Goal: Transaction & Acquisition: Download file/media

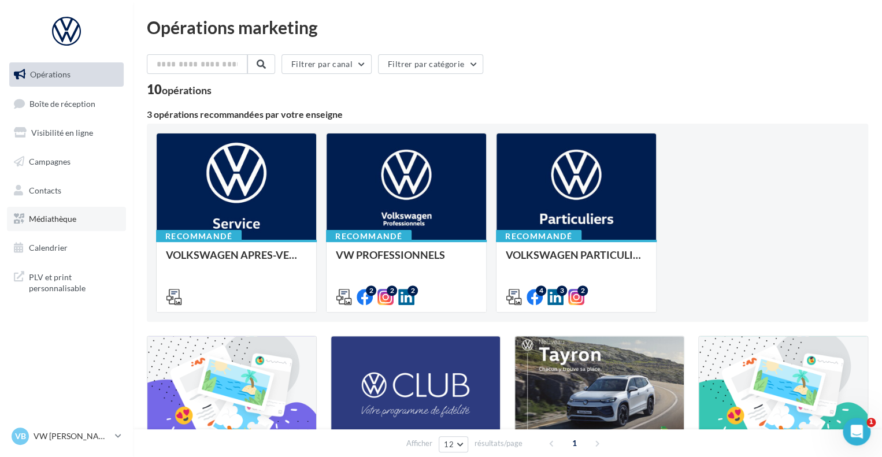
click at [67, 217] on span "Médiathèque" at bounding box center [52, 219] width 47 height 10
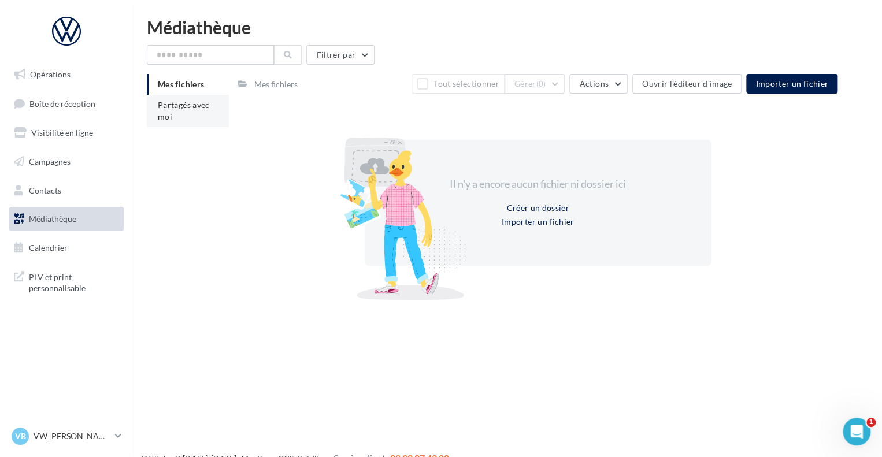
click at [182, 106] on span "Partagés avec moi" at bounding box center [184, 110] width 52 height 21
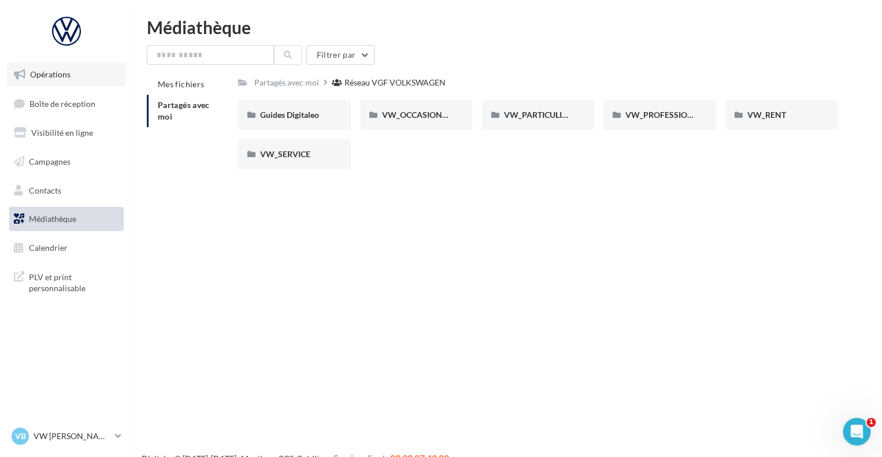
click at [69, 81] on link "Opérations" at bounding box center [66, 74] width 119 height 24
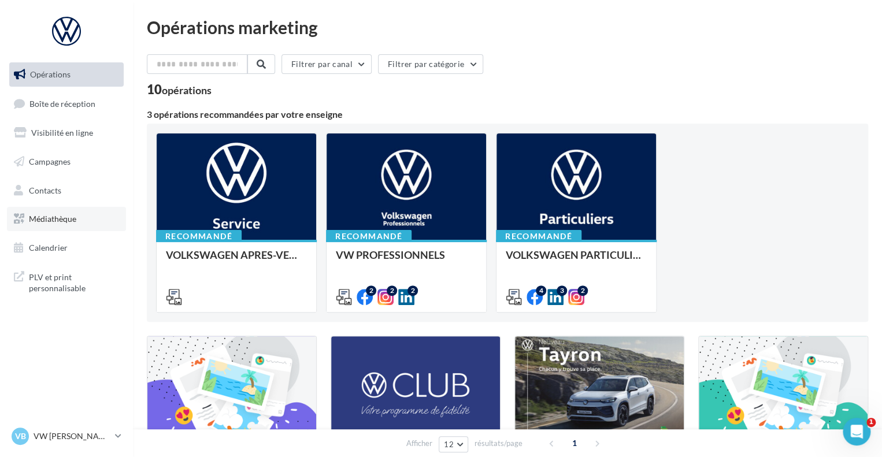
click at [61, 224] on span "Médiathèque" at bounding box center [52, 219] width 47 height 10
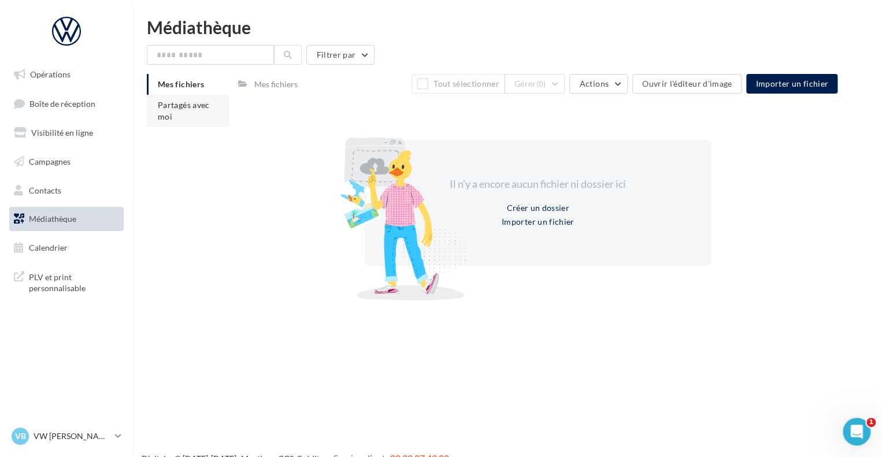
click at [170, 114] on span "Partagés avec moi" at bounding box center [184, 110] width 52 height 21
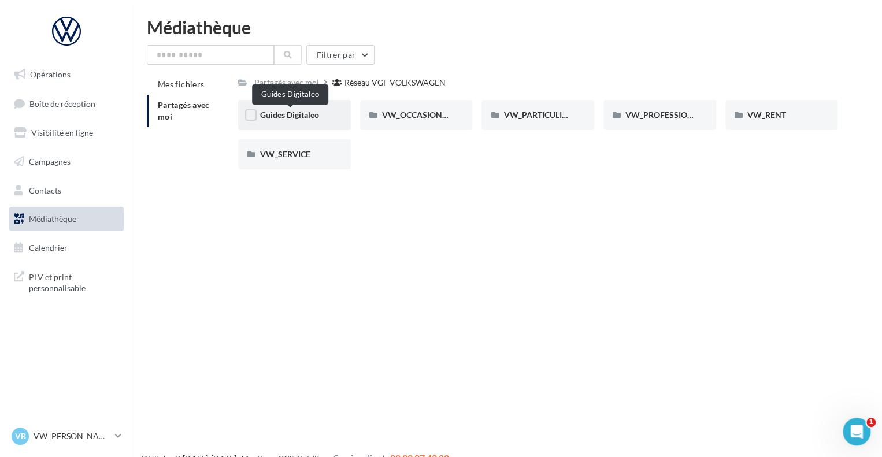
click at [312, 115] on span "Guides Digitaleo" at bounding box center [289, 115] width 59 height 10
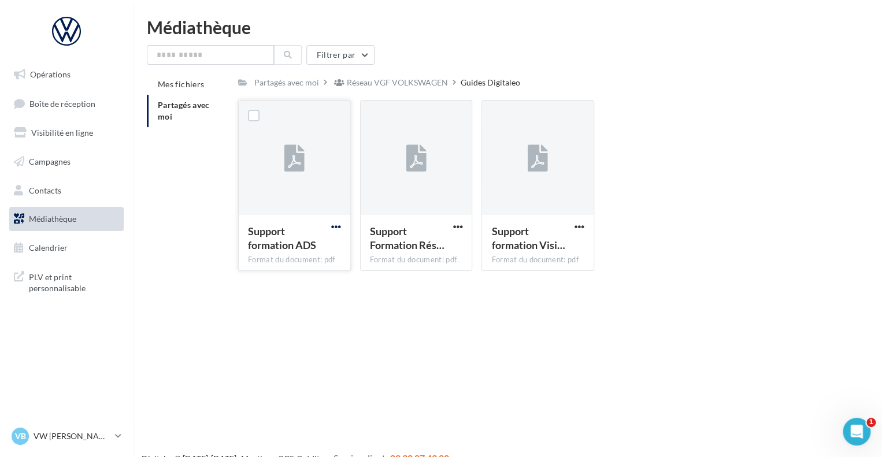
click at [337, 226] on span "button" at bounding box center [336, 227] width 10 height 10
click at [550, 339] on div "Opérations Boîte de réception Visibilité en ligne Campagnes Contacts Médiathèqu…" at bounding box center [441, 247] width 882 height 457
click at [460, 225] on span "button" at bounding box center [458, 227] width 10 height 10
click at [422, 249] on button "Télécharger" at bounding box center [407, 250] width 116 height 30
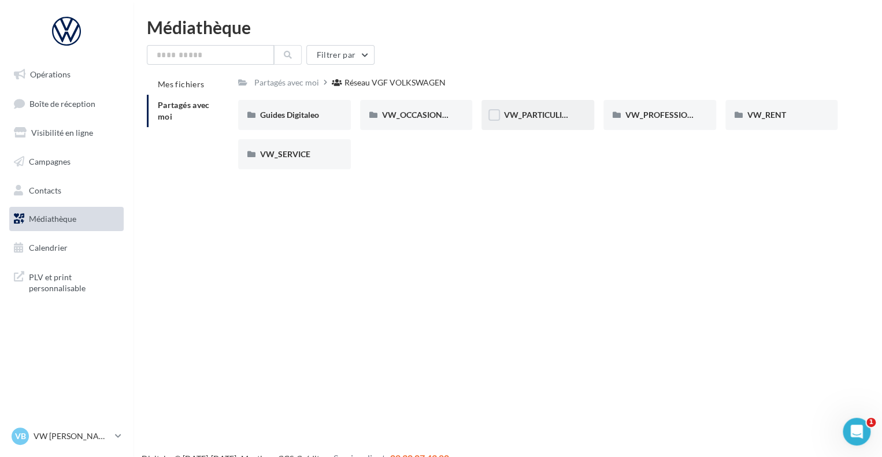
click at [535, 121] on div "VW_PARTICULIERS" at bounding box center [538, 115] width 69 height 12
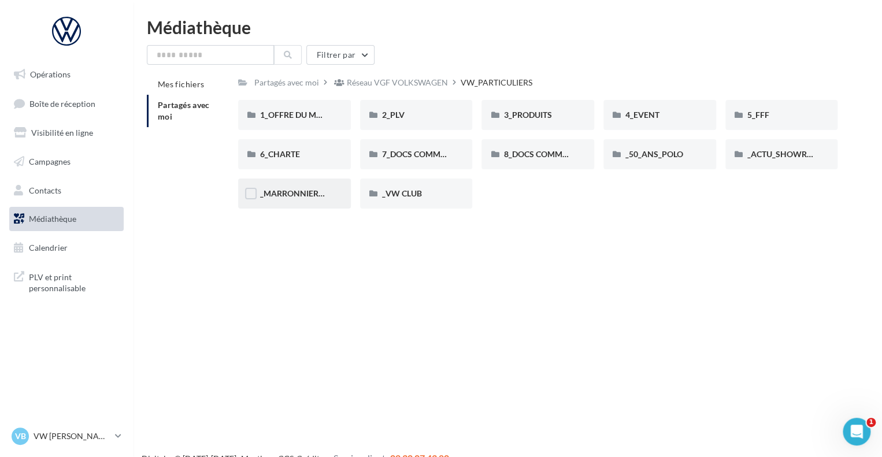
click at [312, 201] on div "_MARRONNIERS_25" at bounding box center [294, 194] width 113 height 30
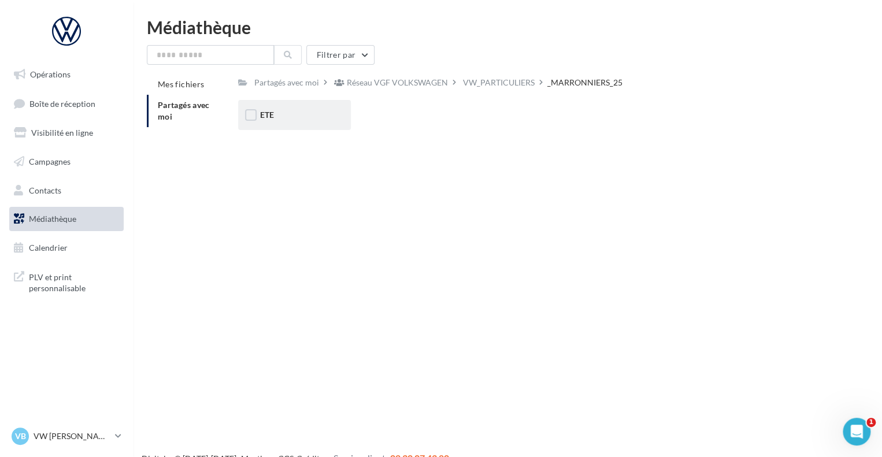
click at [298, 127] on div "ETE" at bounding box center [294, 115] width 113 height 30
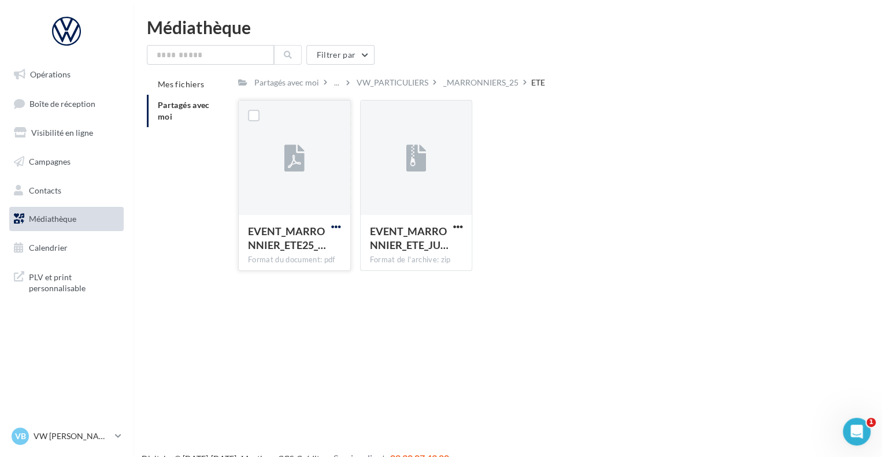
click at [334, 226] on span "button" at bounding box center [336, 227] width 10 height 10
click at [287, 253] on button "Télécharger" at bounding box center [286, 250] width 116 height 30
click at [335, 230] on span "button" at bounding box center [336, 227] width 10 height 10
click at [308, 242] on button "Télécharger" at bounding box center [286, 250] width 116 height 30
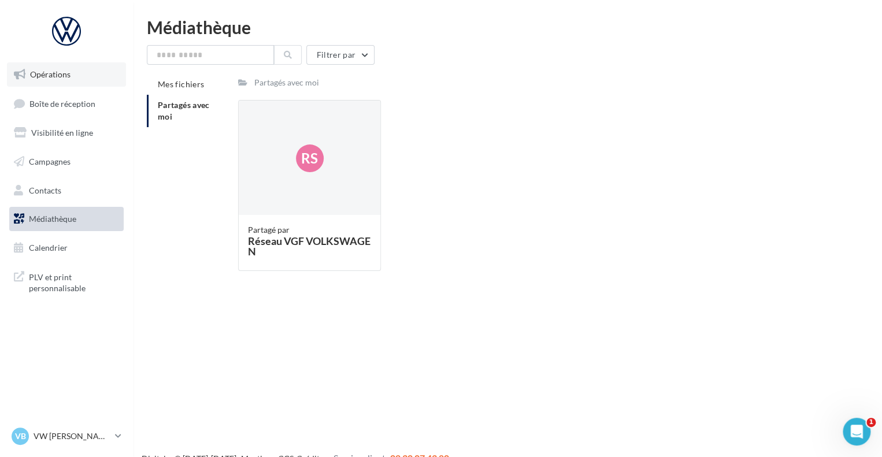
click at [46, 76] on span "Opérations" at bounding box center [50, 74] width 40 height 10
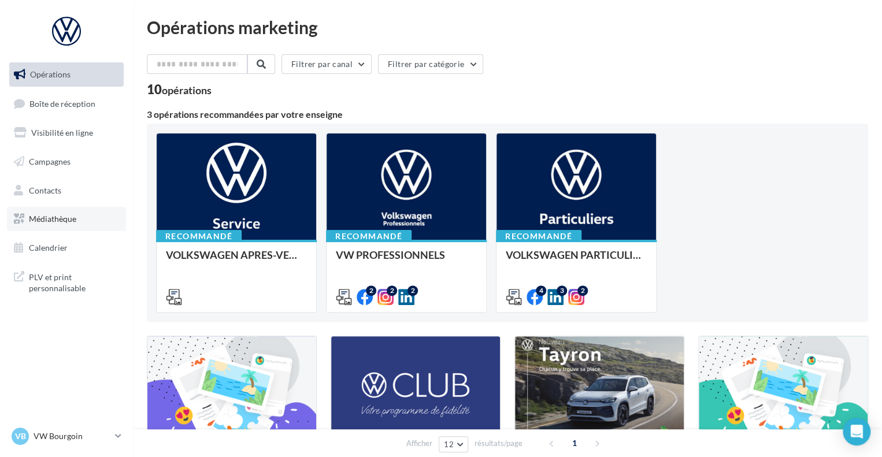
click at [73, 217] on span "Médiathèque" at bounding box center [52, 219] width 47 height 10
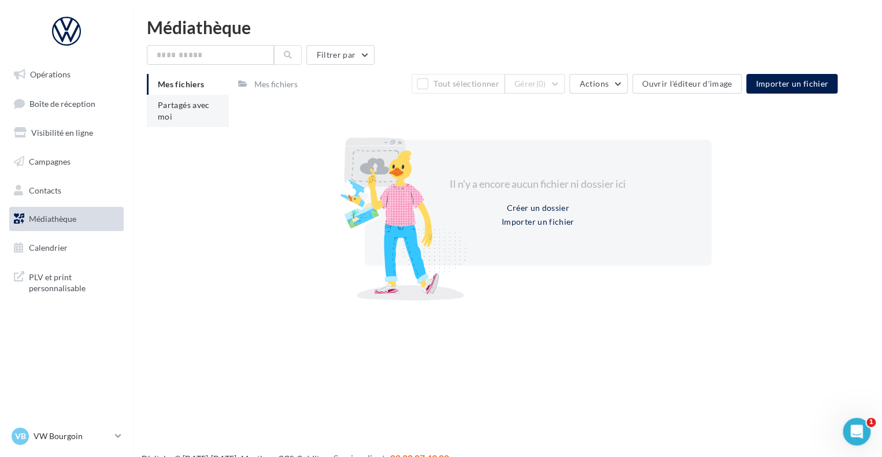
click at [209, 120] on li "Partagés avec moi" at bounding box center [188, 111] width 82 height 32
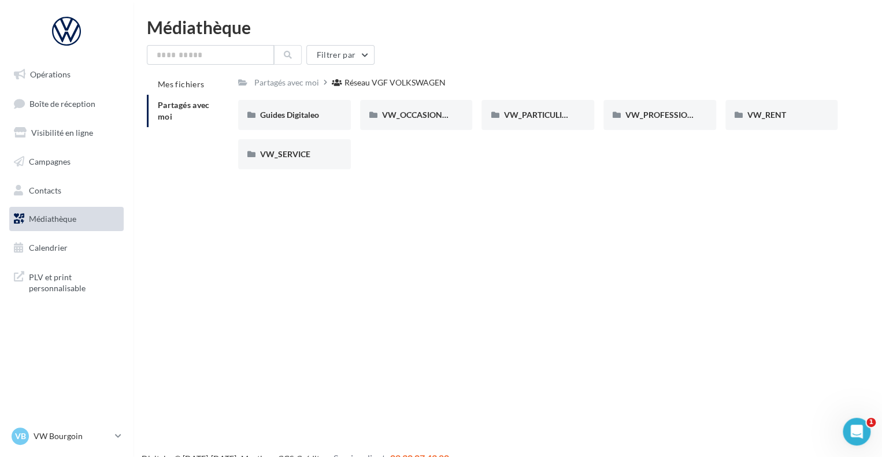
click at [571, 160] on div "Guides Digitaleo Guides Digitaleo VW_OCCASIONS_GARANTIES VW_OCCASIONS_GARANTIES…" at bounding box center [542, 139] width 609 height 79
click at [519, 120] on div "VW_PARTICULIERS" at bounding box center [538, 115] width 69 height 12
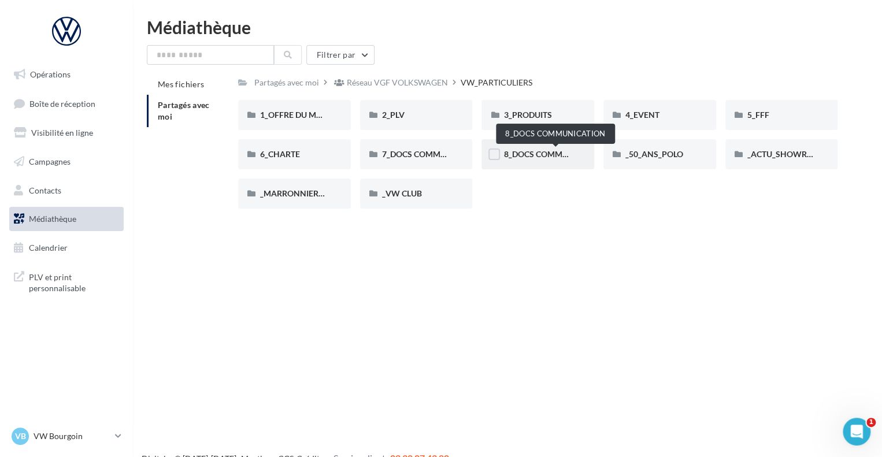
click at [544, 154] on span "8_DOCS COMMUNICATION" at bounding box center [555, 154] width 103 height 10
click at [417, 184] on div "_VW CLUB" at bounding box center [416, 194] width 113 height 30
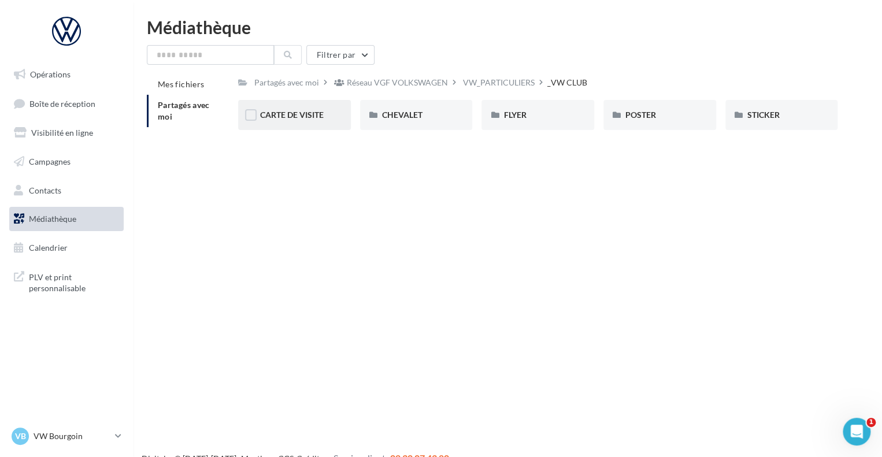
click at [327, 123] on div "CARTE DE VISITE" at bounding box center [294, 115] width 113 height 30
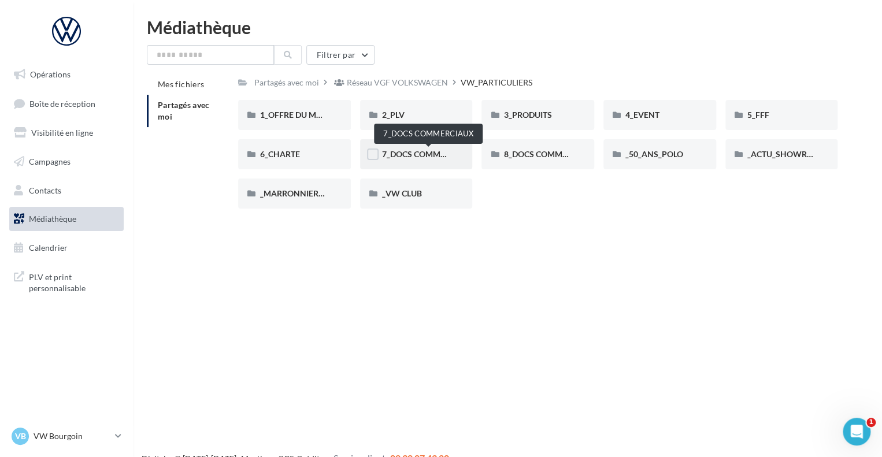
click at [405, 151] on span "7_DOCS COMMERCIAUX" at bounding box center [428, 154] width 93 height 10
click at [668, 111] on div "4_EVENT" at bounding box center [660, 115] width 69 height 12
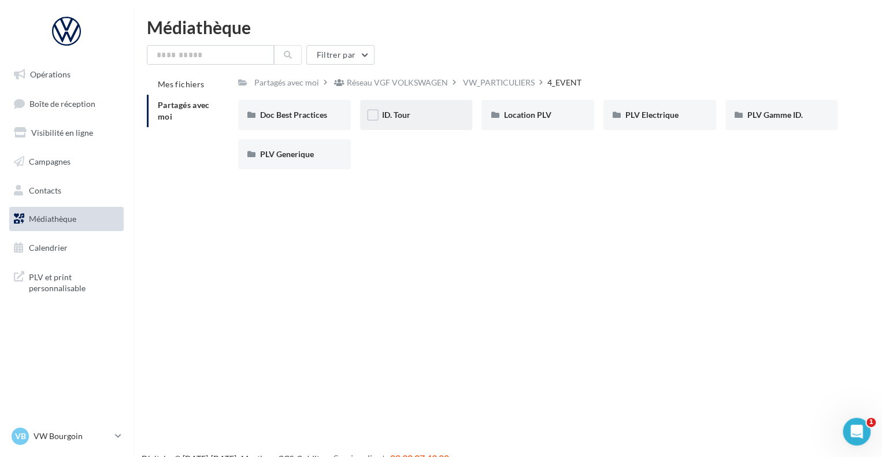
click at [444, 112] on div "ID. Tour" at bounding box center [416, 115] width 69 height 12
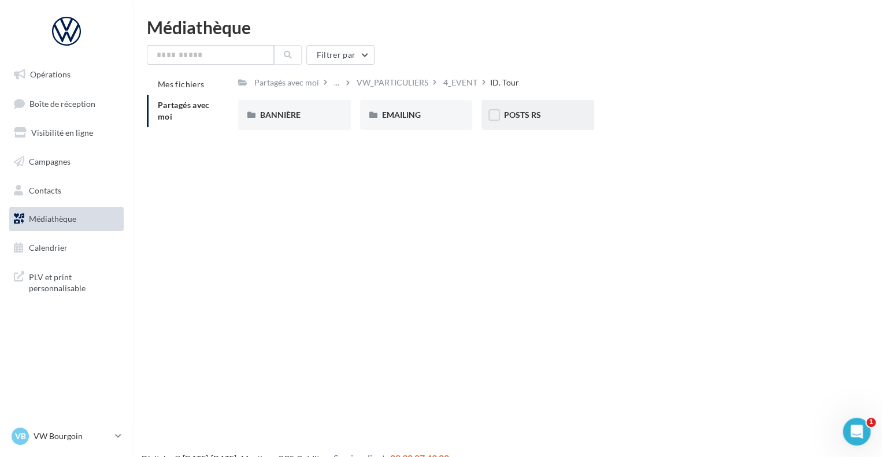
click at [544, 123] on div "POSTS RS" at bounding box center [538, 115] width 113 height 30
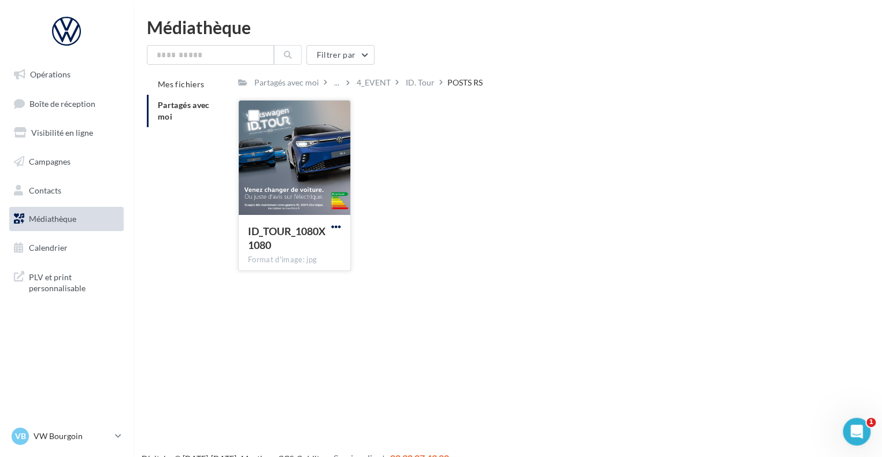
click at [334, 230] on span "button" at bounding box center [336, 227] width 10 height 10
click at [271, 243] on button "Télécharger" at bounding box center [286, 250] width 116 height 30
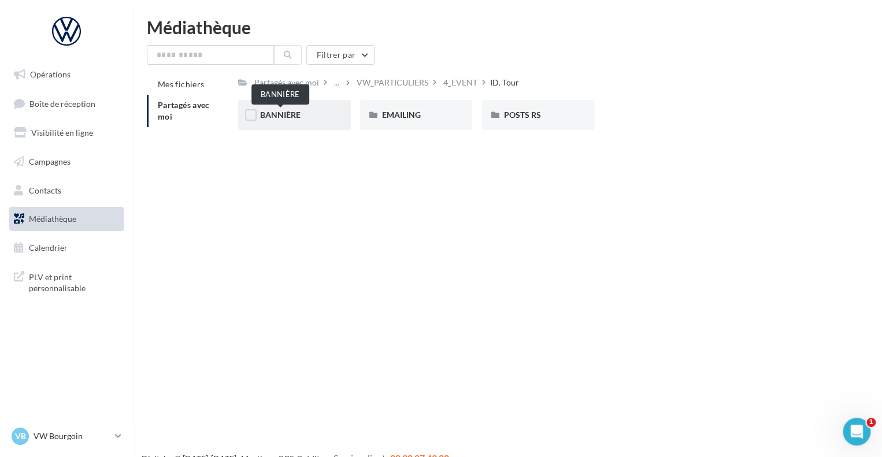
click at [297, 113] on span "BANNIÈRE" at bounding box center [280, 115] width 40 height 10
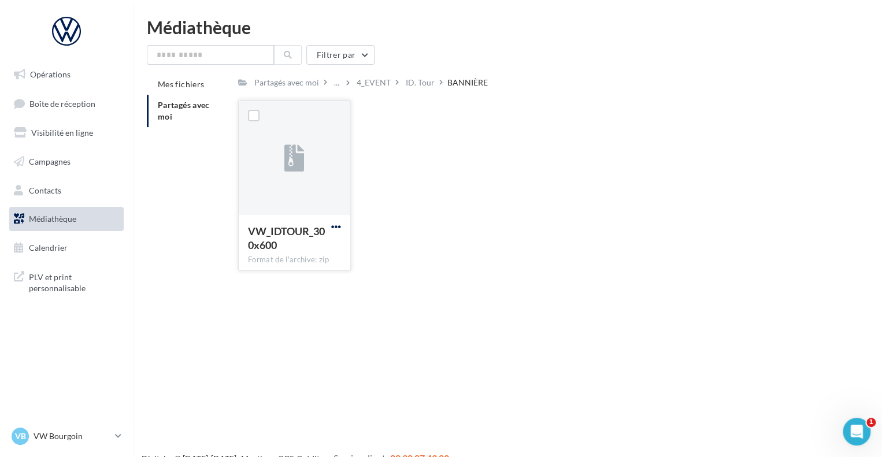
click at [333, 228] on span "button" at bounding box center [336, 227] width 10 height 10
click at [295, 250] on button "Télécharger" at bounding box center [286, 250] width 116 height 30
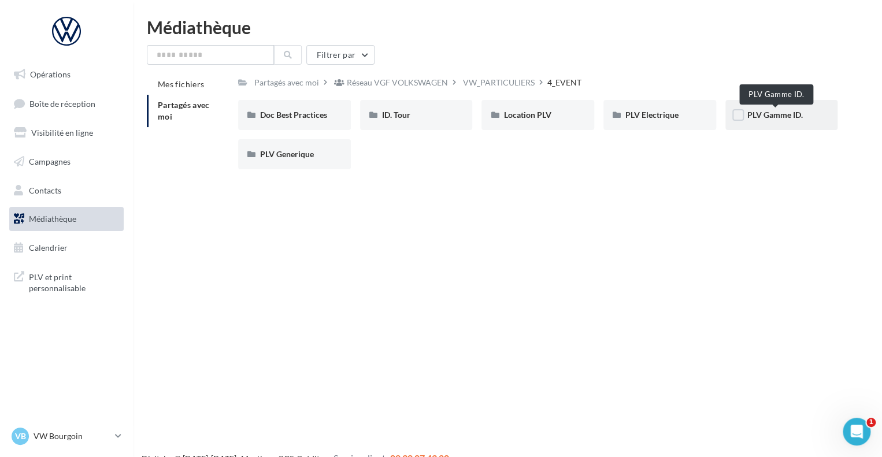
click at [789, 114] on span "PLV Gamme ID." at bounding box center [776, 115] width 56 height 10
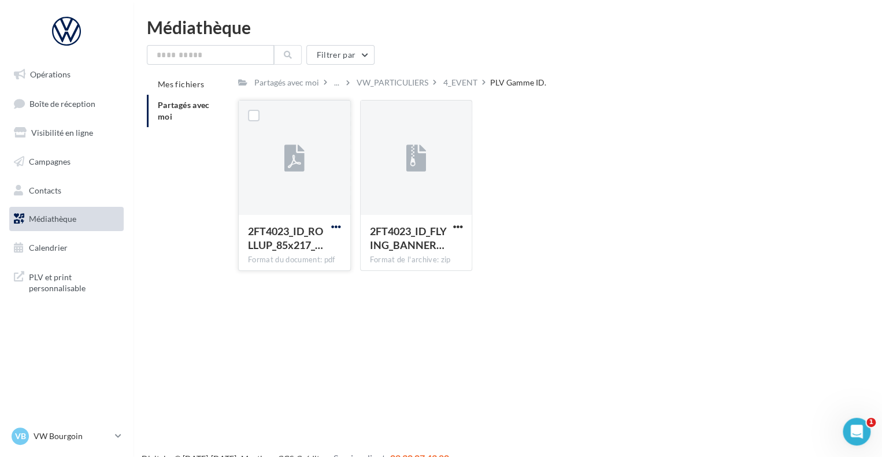
click at [332, 226] on span "button" at bounding box center [336, 227] width 10 height 10
click at [300, 248] on button "Télécharger" at bounding box center [286, 250] width 116 height 30
click at [463, 228] on button "button" at bounding box center [457, 228] width 14 height 12
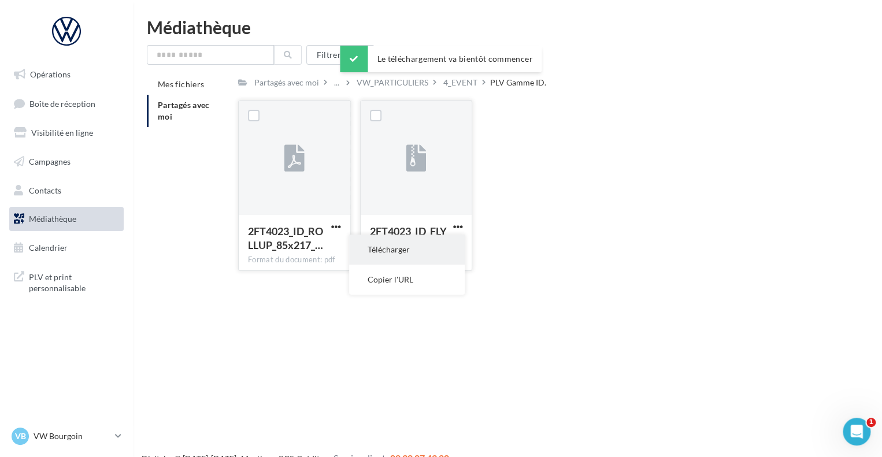
click at [421, 247] on button "Télécharger" at bounding box center [407, 250] width 116 height 30
click at [78, 218] on link "Médiathèque" at bounding box center [66, 219] width 119 height 24
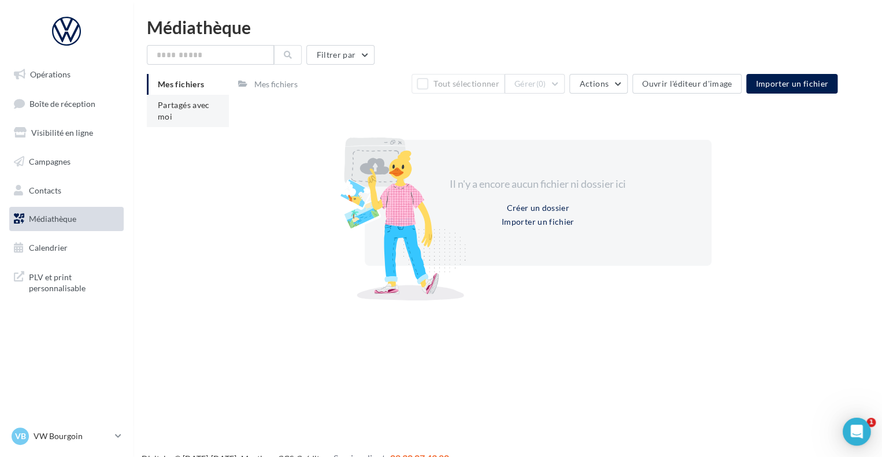
click at [183, 110] on span "Partagés avec moi" at bounding box center [184, 110] width 52 height 21
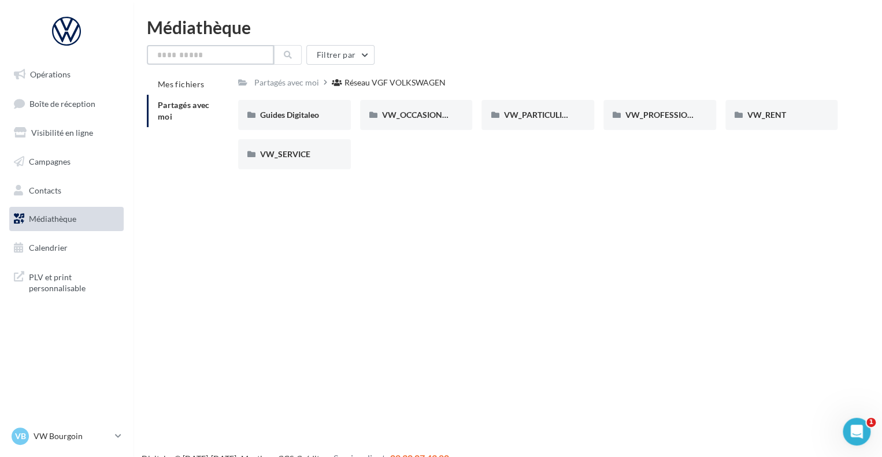
click at [195, 60] on input "text" at bounding box center [210, 55] width 127 height 20
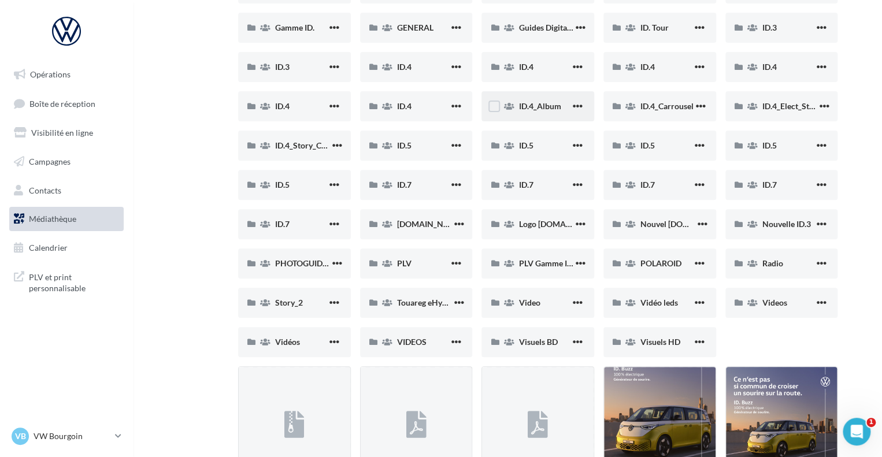
scroll to position [65, 0]
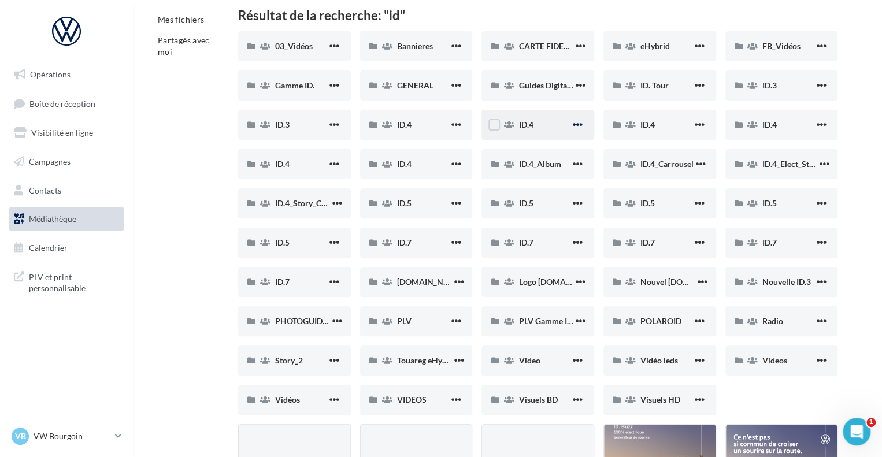
click at [581, 122] on span "button" at bounding box center [578, 125] width 10 height 10
drag, startPoint x: 192, startPoint y: 177, endPoint x: 251, endPoint y: 150, distance: 64.9
click at [332, 123] on span "button" at bounding box center [335, 125] width 10 height 10
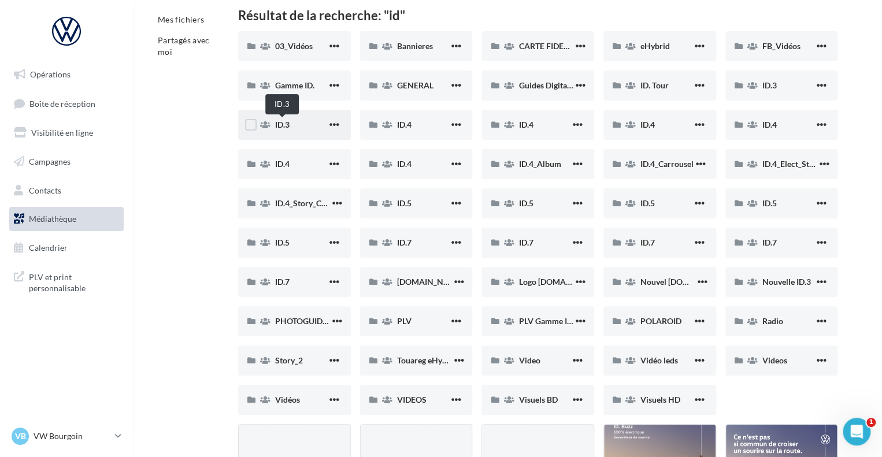
click at [280, 124] on span "ID.3" at bounding box center [282, 125] width 14 height 10
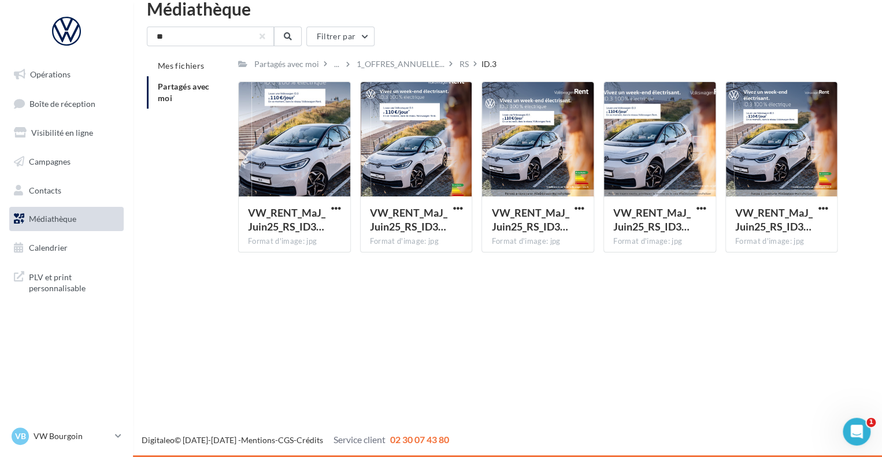
click at [551, 289] on div "Opérations Boîte de réception Visibilité en ligne Campagnes Contacts Médiathèqu…" at bounding box center [441, 228] width 882 height 457
click at [341, 207] on span "button" at bounding box center [336, 209] width 10 height 10
click at [291, 233] on button "Télécharger" at bounding box center [286, 231] width 116 height 30
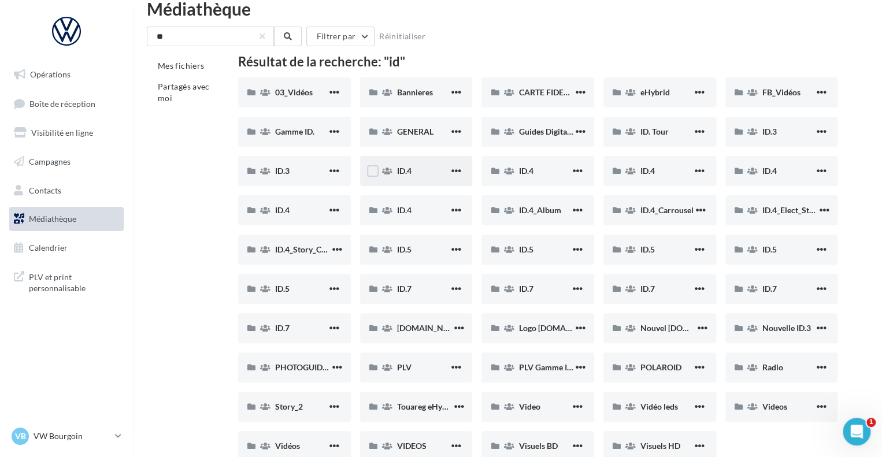
click at [430, 173] on div "ID.4" at bounding box center [423, 171] width 52 height 12
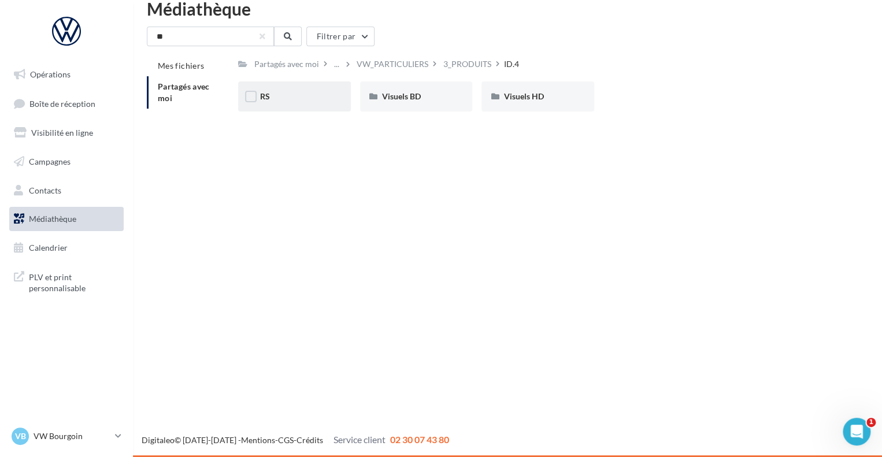
click at [317, 94] on div "RS" at bounding box center [294, 97] width 69 height 12
click at [425, 95] on div "Visuels BD" at bounding box center [416, 97] width 69 height 12
click at [530, 94] on span "Visuels HD" at bounding box center [524, 96] width 40 height 10
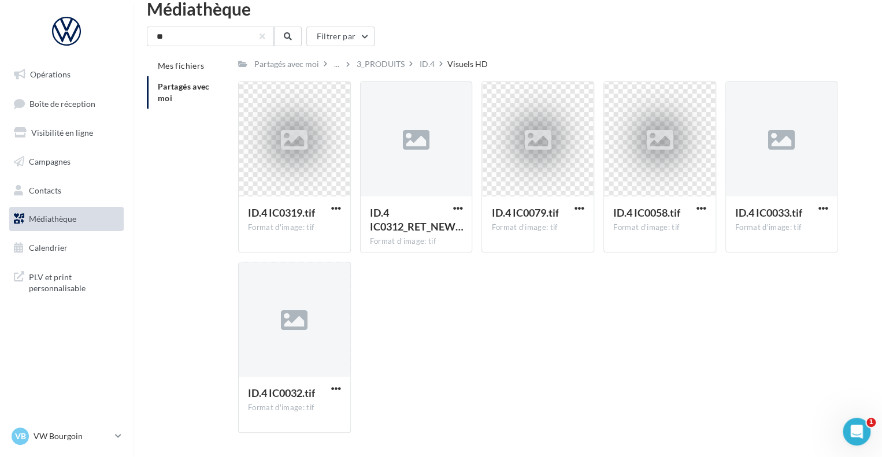
click at [428, 265] on div "ID.4 IC0319.tif Format d'image: tif ID.4 IC0319.tif ID.4 IC0312_RET_NEW… Format…" at bounding box center [542, 262] width 609 height 361
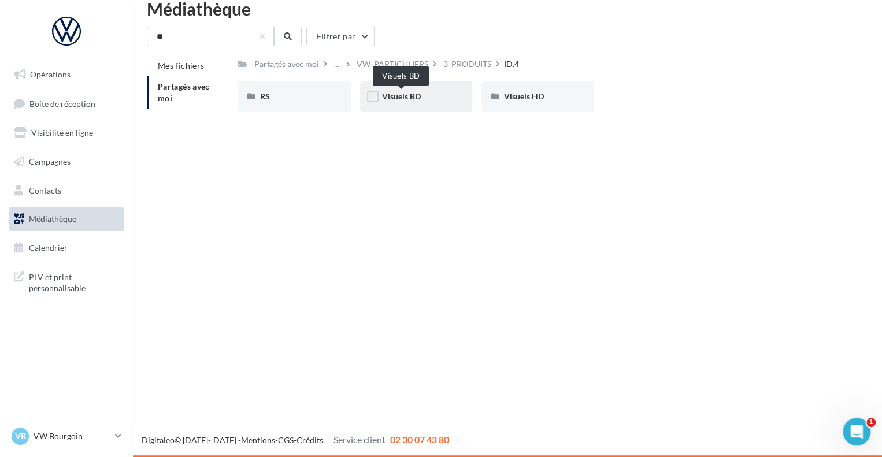
click at [405, 92] on span "Visuels BD" at bounding box center [401, 96] width 39 height 10
click at [291, 99] on div "RS" at bounding box center [294, 97] width 69 height 12
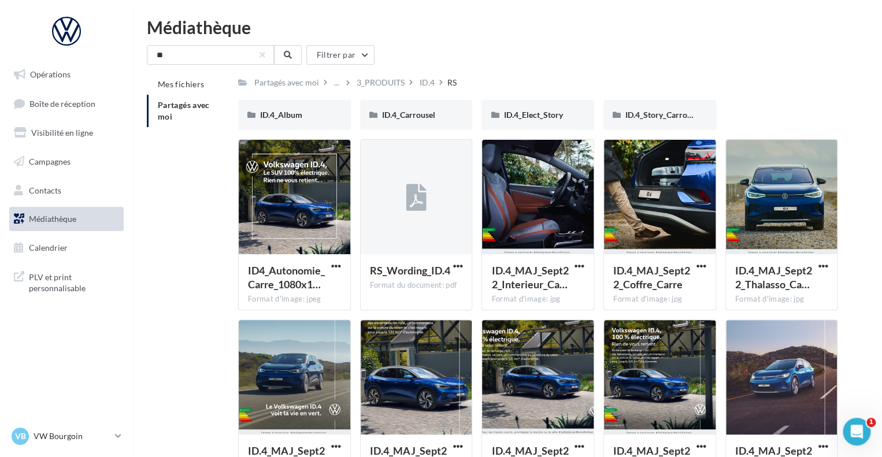
click at [813, 83] on div "Partagés avec moi ... 3_PRODUITS ID.4 RS" at bounding box center [538, 82] width 600 height 17
click at [837, 73] on div "** Filtrer par Mes fichiers Partagés avec moi Partagés avec moi ... 3_PRODUITS …" at bounding box center [508, 362] width 722 height 635
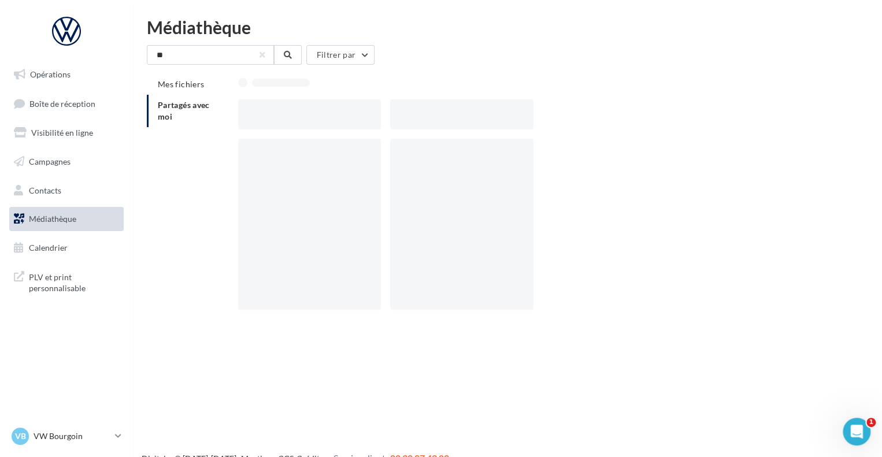
scroll to position [19, 0]
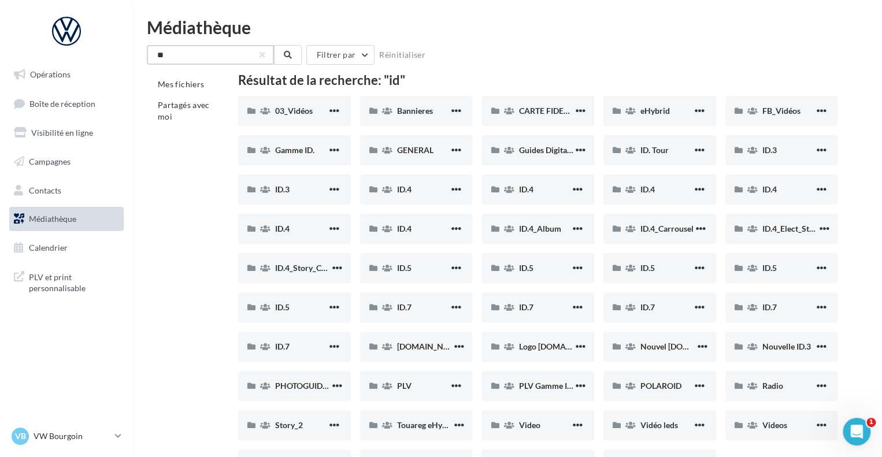
click at [199, 55] on input "**" at bounding box center [210, 55] width 127 height 20
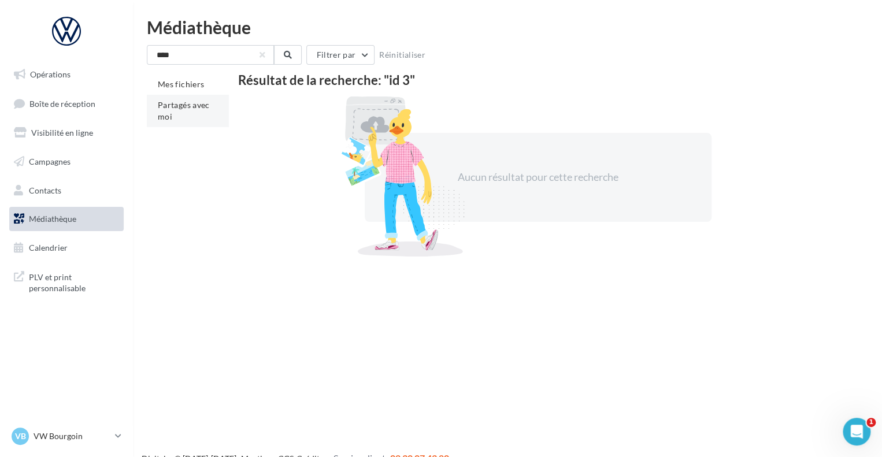
click at [191, 105] on span "Partagés avec moi" at bounding box center [184, 110] width 52 height 21
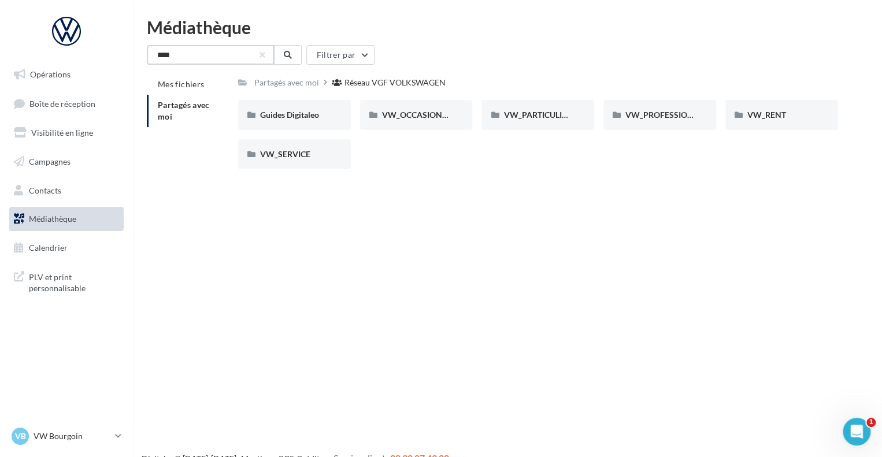
click at [190, 50] on input "****" at bounding box center [210, 55] width 127 height 20
type input "*"
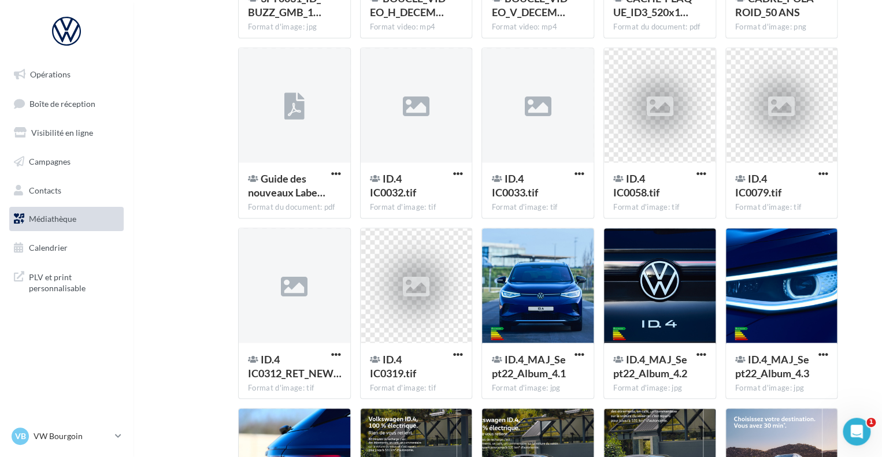
scroll to position [398, 0]
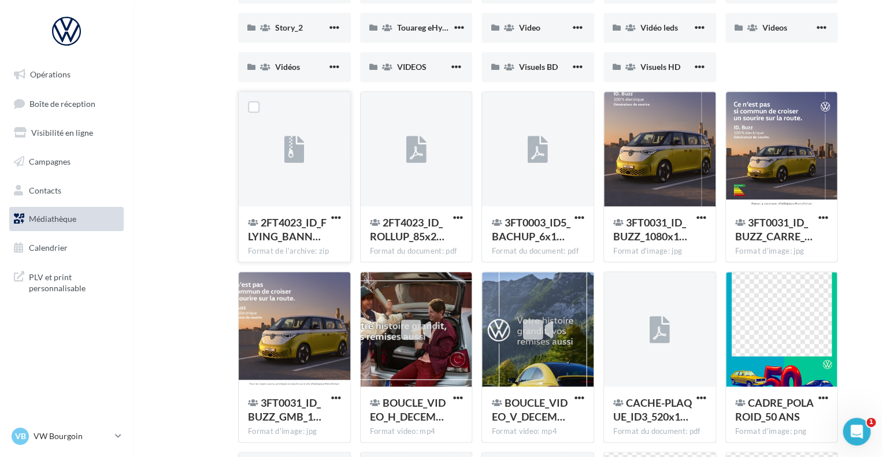
type input "**"
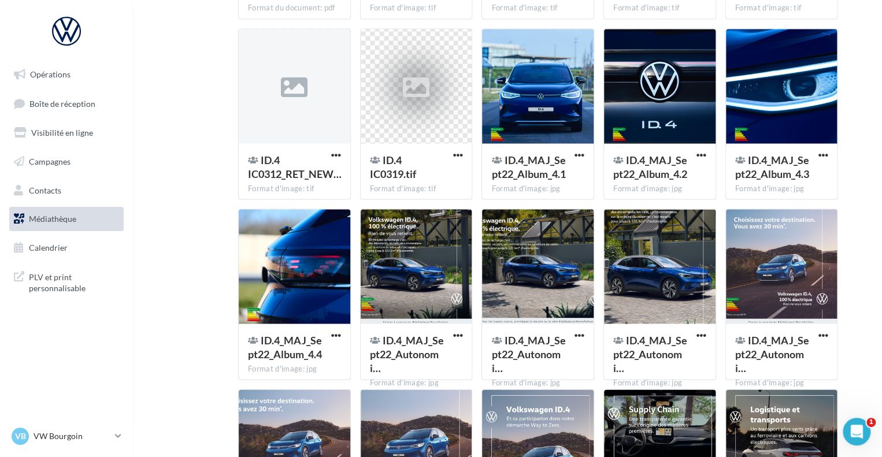
scroll to position [1092, 0]
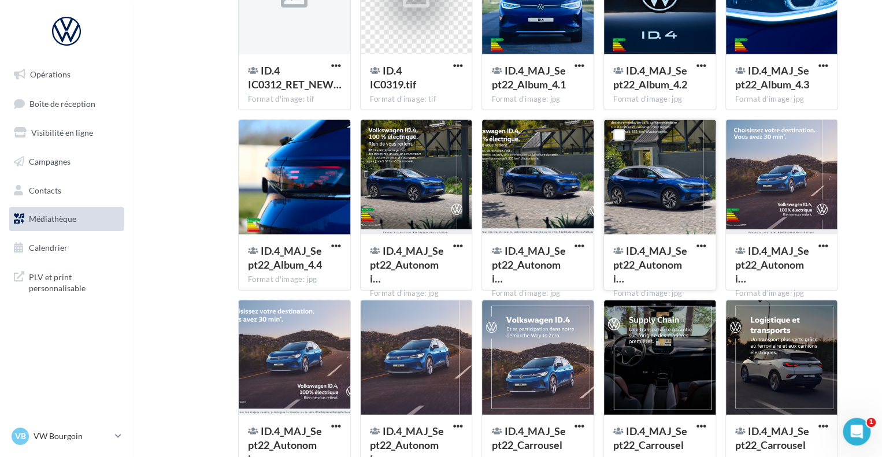
click at [639, 177] on div at bounding box center [660, 178] width 112 height 116
click at [700, 244] on span "button" at bounding box center [702, 246] width 10 height 10
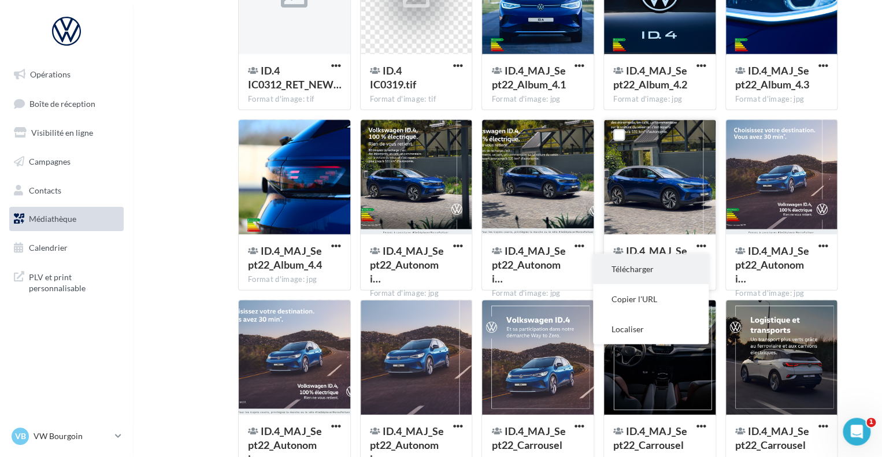
click at [646, 268] on button "Télécharger" at bounding box center [651, 269] width 116 height 30
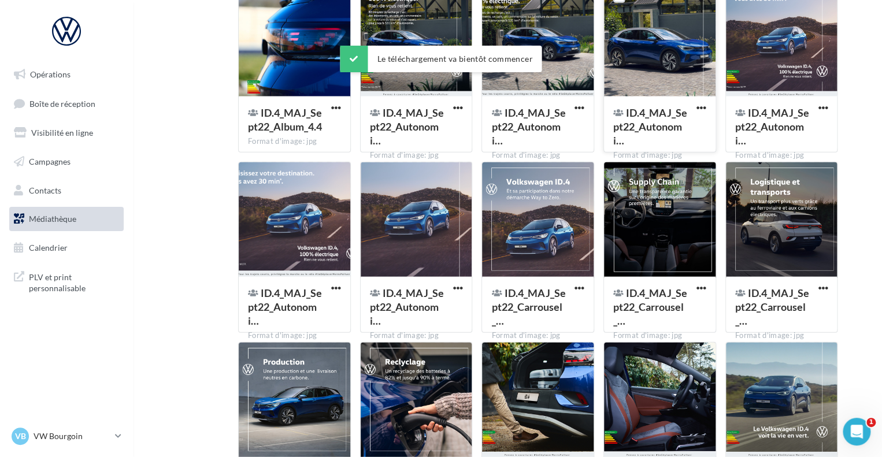
scroll to position [1265, 0]
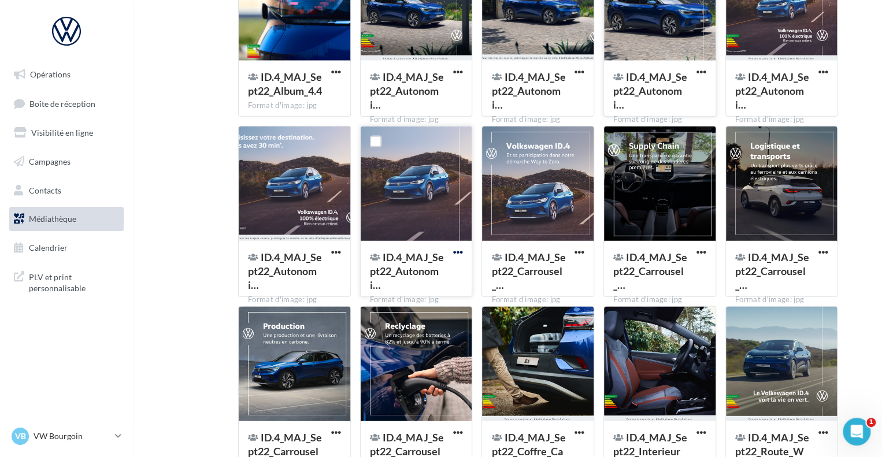
click at [457, 250] on span "button" at bounding box center [458, 252] width 10 height 10
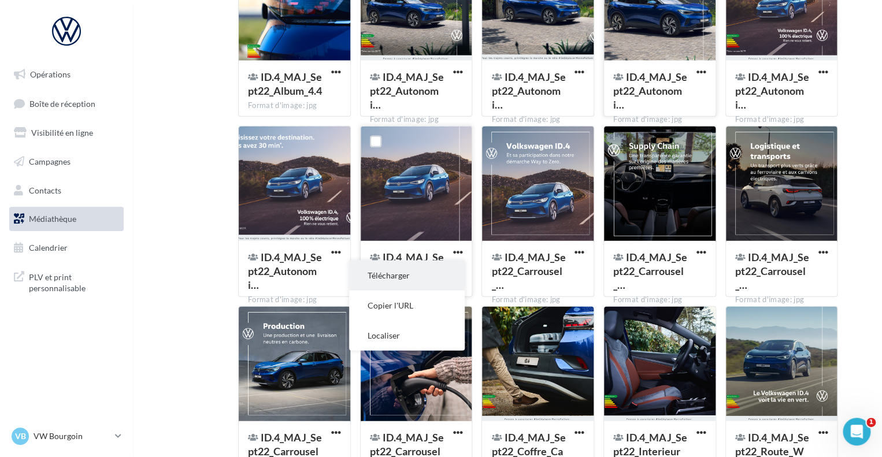
click at [387, 277] on button "Télécharger" at bounding box center [407, 276] width 116 height 30
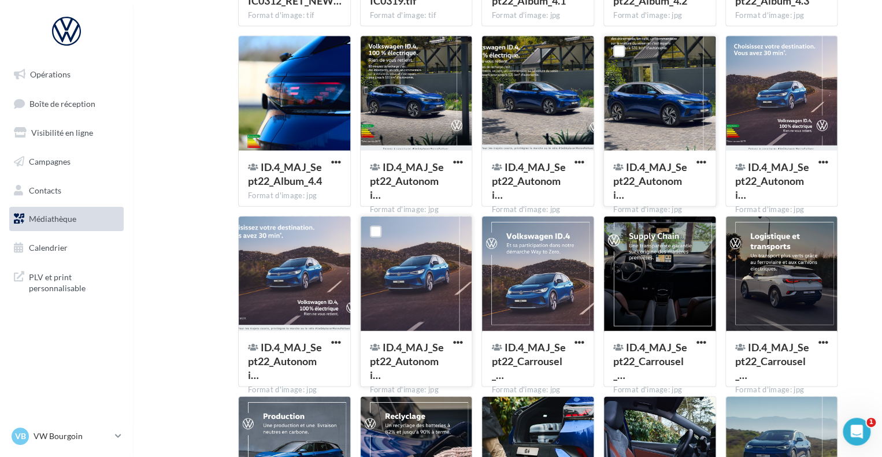
scroll to position [1133, 0]
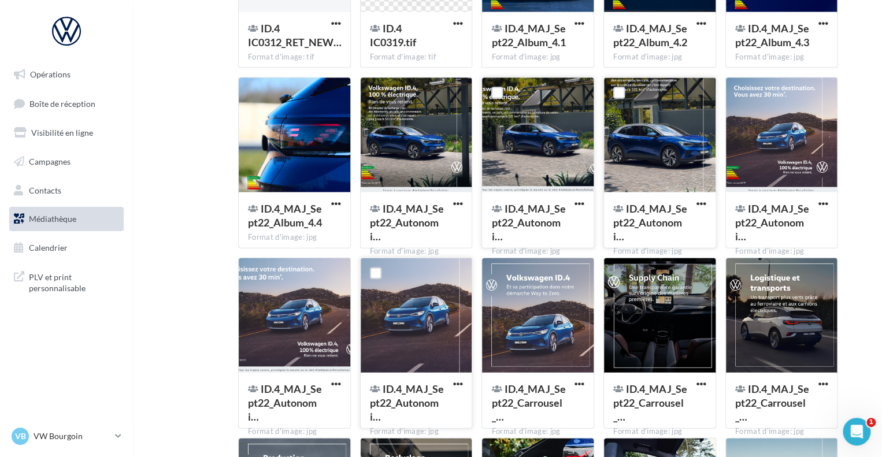
click at [525, 141] on div at bounding box center [538, 136] width 112 height 116
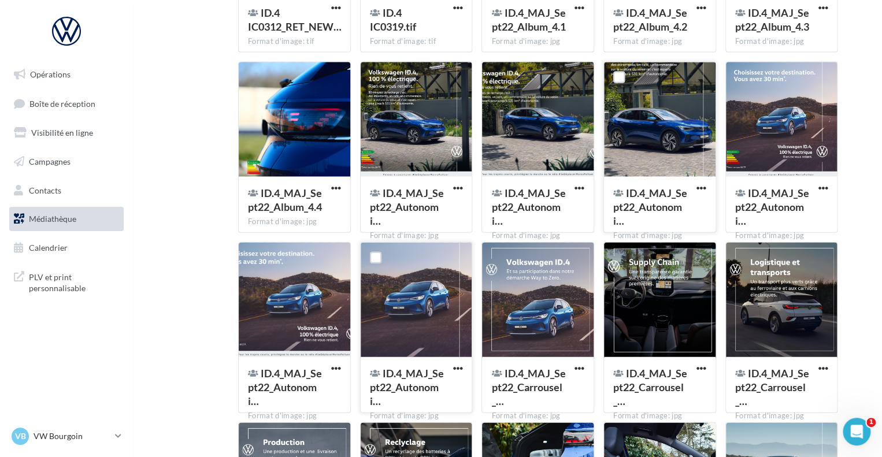
scroll to position [1018, 0]
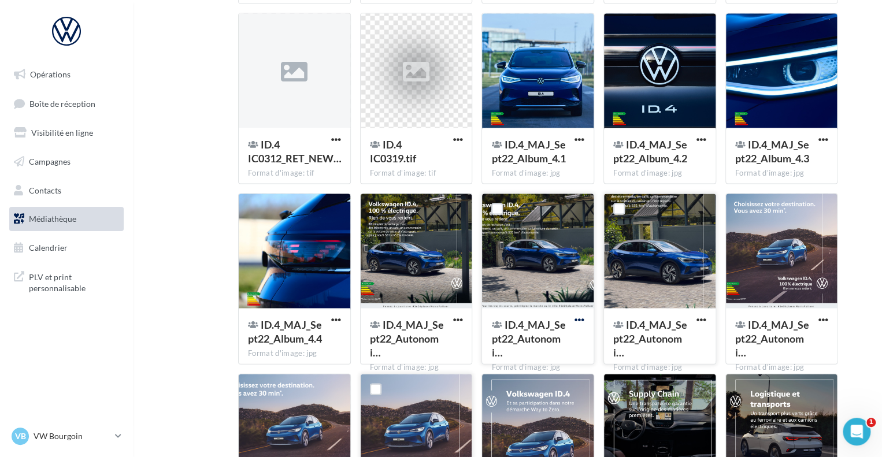
click at [579, 317] on span "button" at bounding box center [580, 320] width 10 height 10
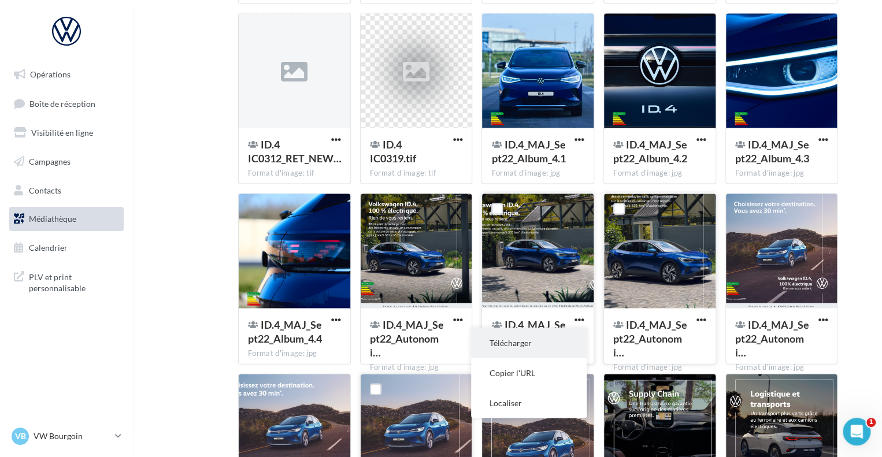
click at [530, 335] on button "Télécharger" at bounding box center [529, 343] width 116 height 30
